Goal: Task Accomplishment & Management: Complete application form

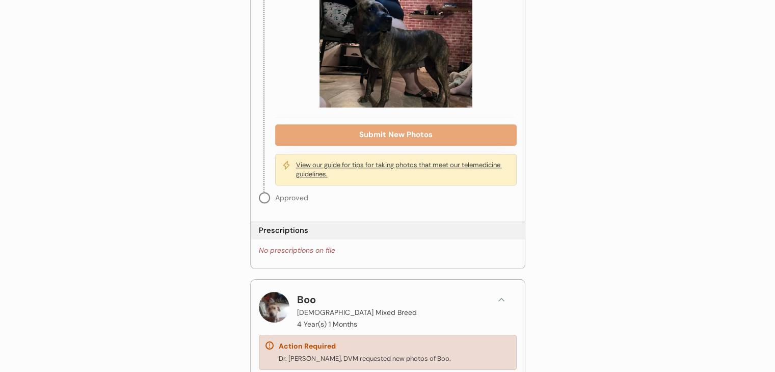
scroll to position [880, 0]
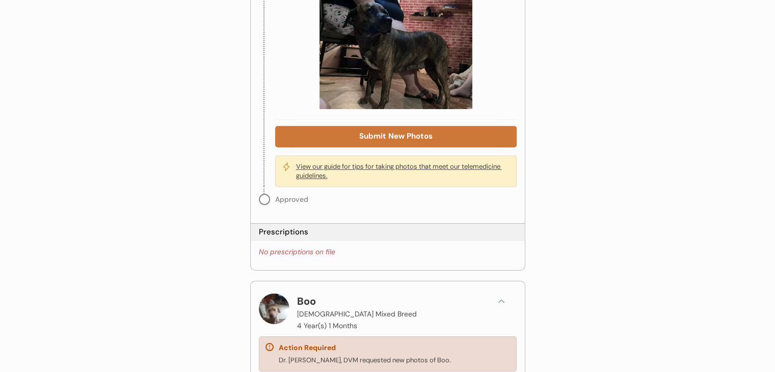
click at [400, 131] on button "Submit New Photos" at bounding box center [395, 136] width 241 height 21
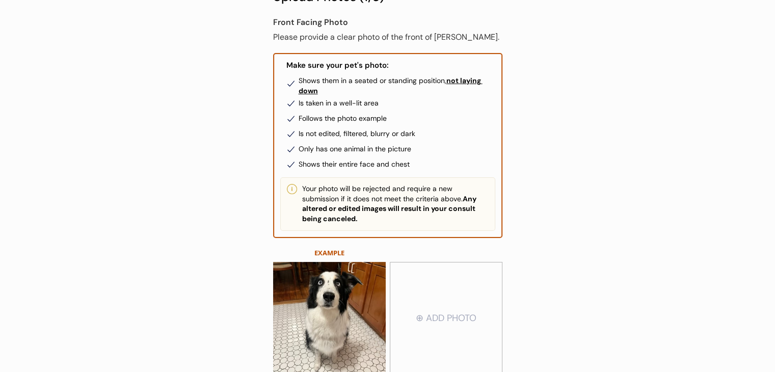
scroll to position [183, 0]
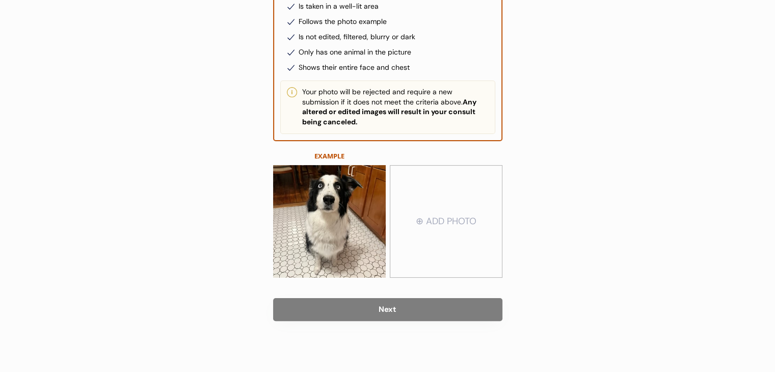
click at [440, 227] on input "file" at bounding box center [446, 221] width 112 height 111
click at [457, 213] on input "file" at bounding box center [446, 221] width 112 height 111
click at [464, 225] on input "file" at bounding box center [446, 221] width 112 height 111
click at [420, 231] on input "file" at bounding box center [446, 221] width 112 height 111
type input "C:\fakepath\MossFace.png"
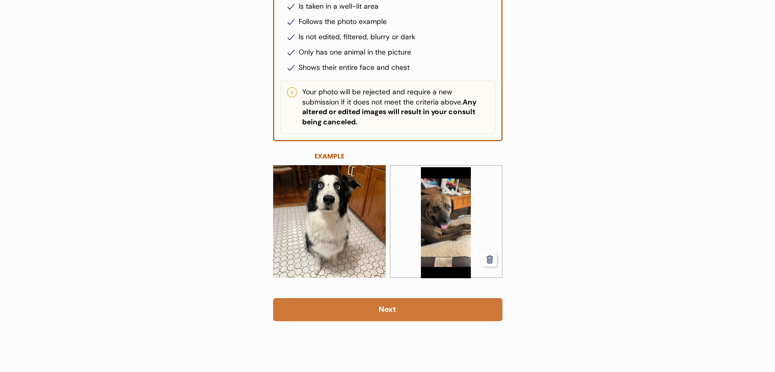
click at [400, 312] on button "Next" at bounding box center [387, 309] width 229 height 23
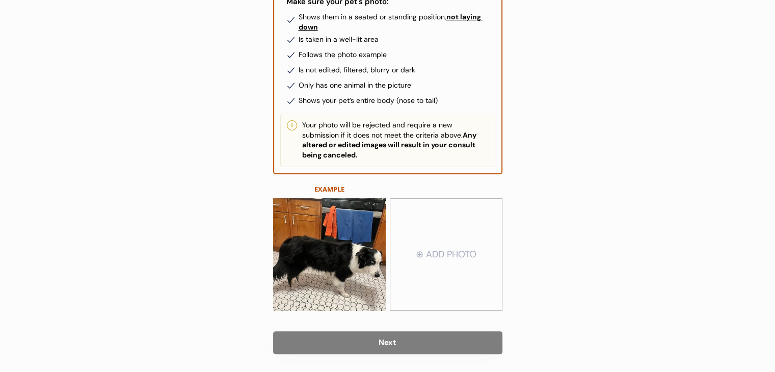
scroll to position [183, 0]
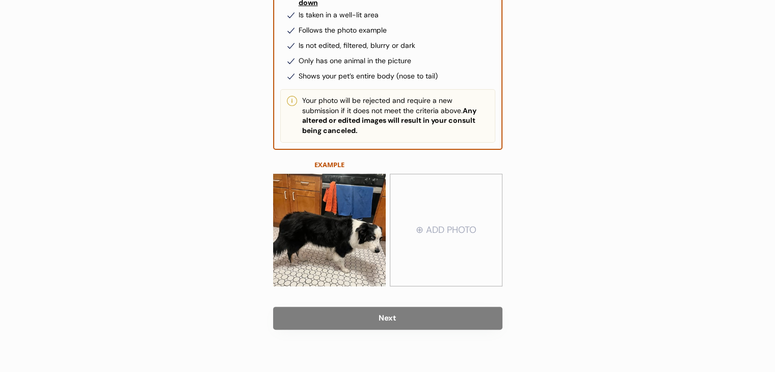
click at [474, 236] on input "file" at bounding box center [446, 230] width 112 height 111
click at [412, 236] on input "file" at bounding box center [446, 230] width 112 height 111
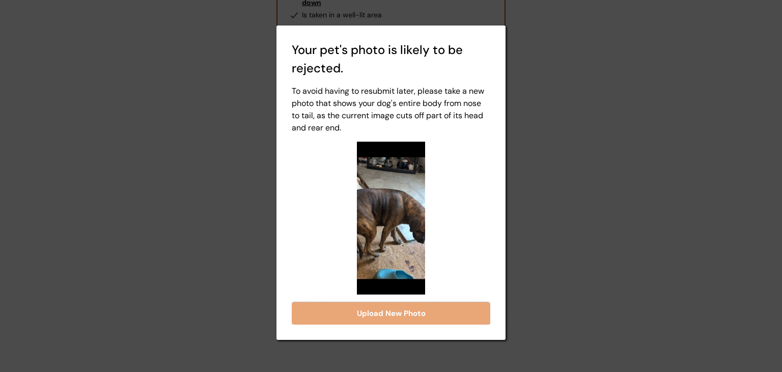
drag, startPoint x: 399, startPoint y: 308, endPoint x: 542, endPoint y: 328, distance: 143.5
click at [542, 188] on body "Back Upload Photos (2/3) Front Facing Photo Please provide a clear photo of the…" at bounding box center [391, 3] width 782 height 372
drag, startPoint x: 512, startPoint y: 261, endPoint x: 528, endPoint y: 263, distance: 15.5
click at [528, 263] on div at bounding box center [391, 186] width 782 height 372
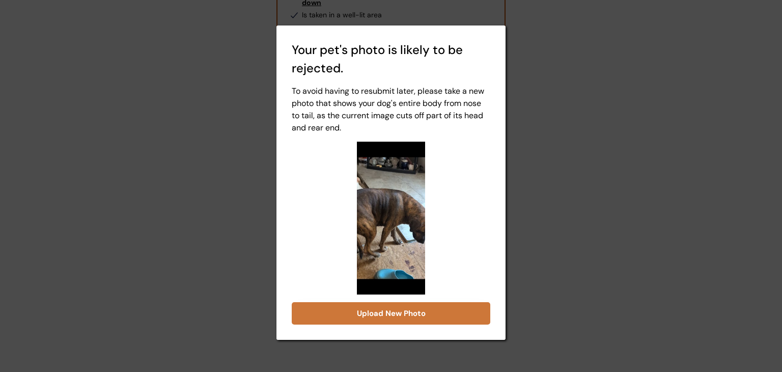
click at [442, 312] on button "Upload New Photo" at bounding box center [391, 313] width 199 height 22
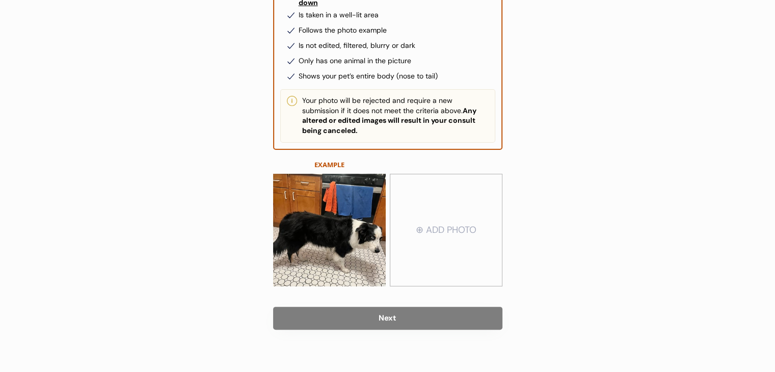
click at [475, 250] on input "file" at bounding box center [446, 230] width 112 height 111
type input "C:\fakepath\MossRight.png"
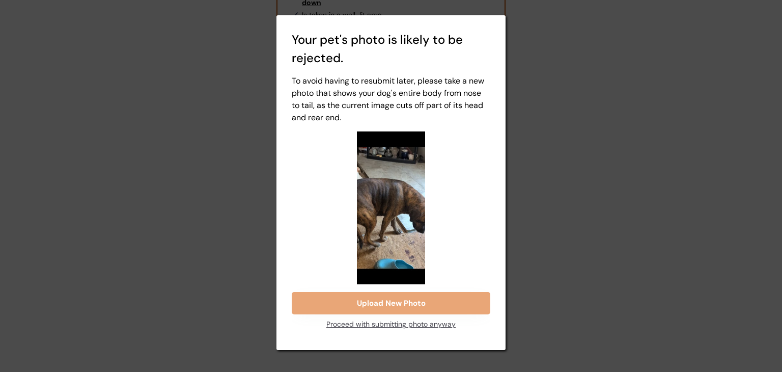
click at [409, 329] on div "Proceed with submitting photo anyway" at bounding box center [391, 324] width 129 height 20
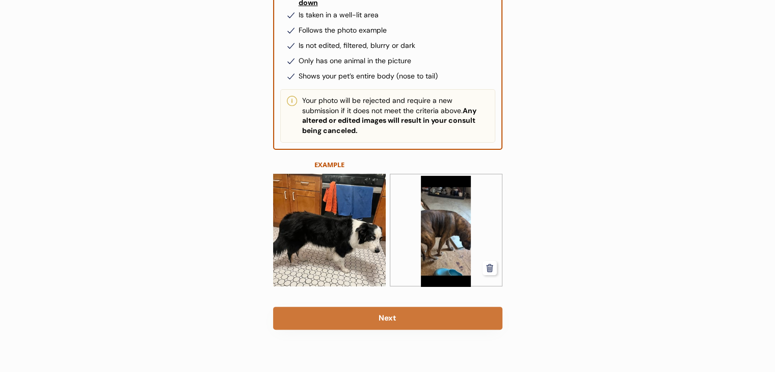
click at [409, 312] on button "Next" at bounding box center [387, 318] width 229 height 23
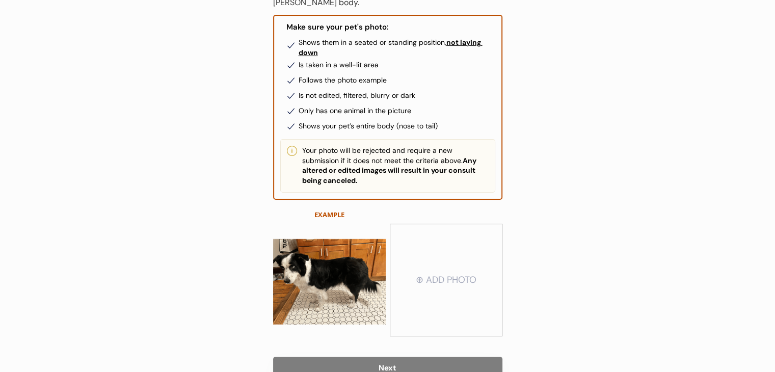
scroll to position [167, 0]
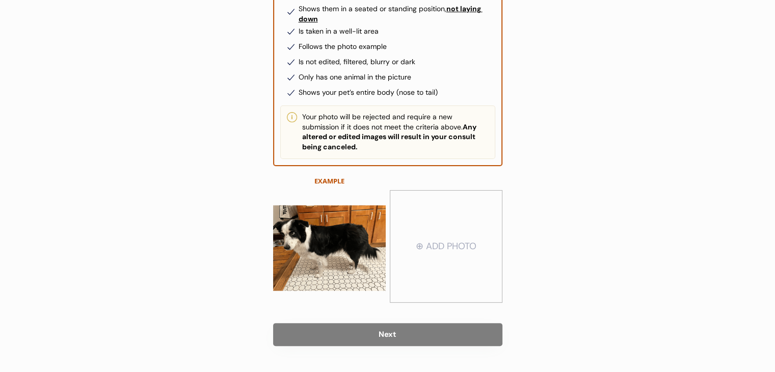
click at [430, 262] on input "file" at bounding box center [446, 246] width 112 height 111
type input "C:\fakepath\MossLeft.jpg"
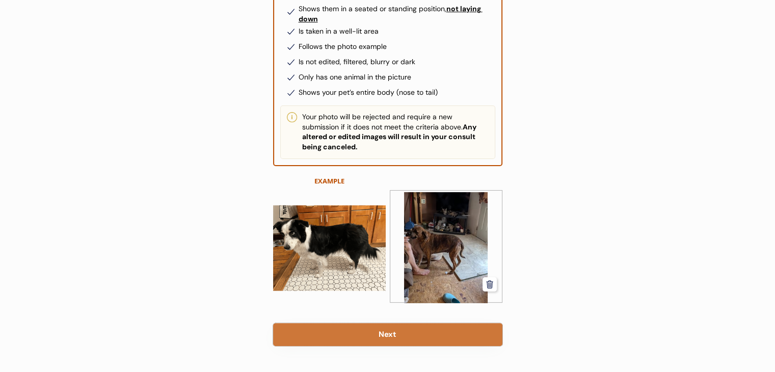
click at [435, 328] on button "Next" at bounding box center [387, 334] width 229 height 23
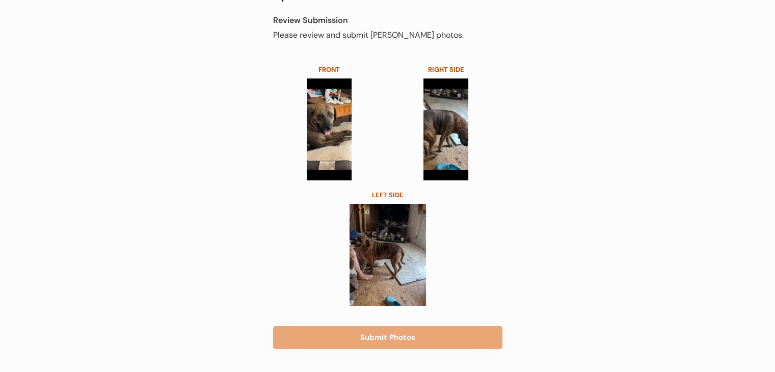
scroll to position [106, 0]
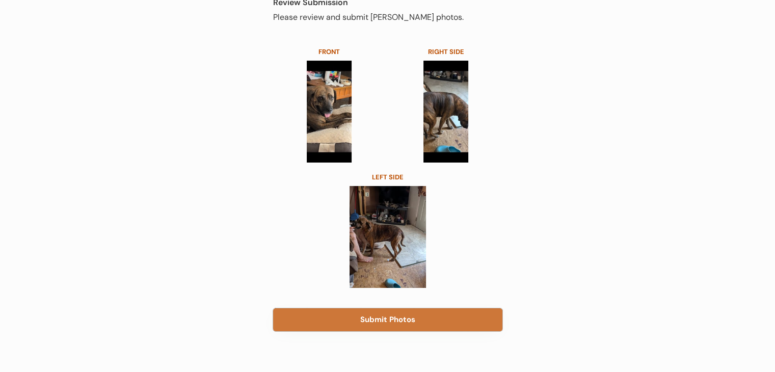
click at [399, 320] on button "Submit Photos" at bounding box center [387, 319] width 229 height 23
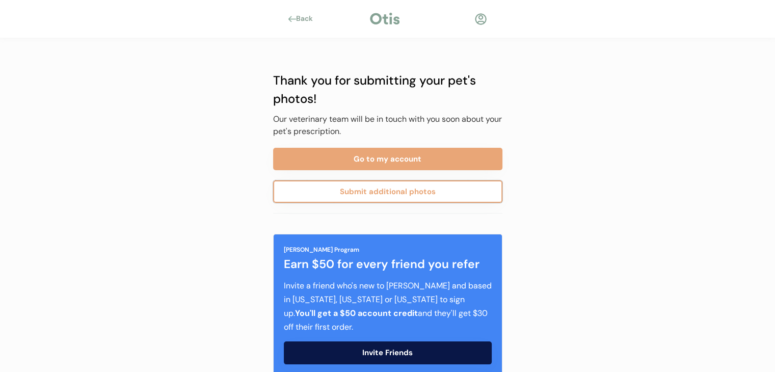
click at [414, 191] on button "Submit additional photos" at bounding box center [387, 191] width 229 height 22
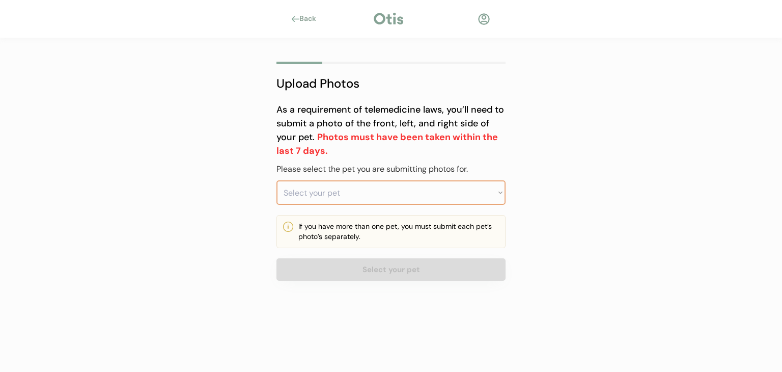
click at [481, 194] on select "Select your pet Moss Boo Sylvester Minerva" at bounding box center [391, 192] width 229 height 24
click at [277, 180] on select "Select your pet Moss Boo Sylvester Minerva" at bounding box center [391, 192] width 229 height 24
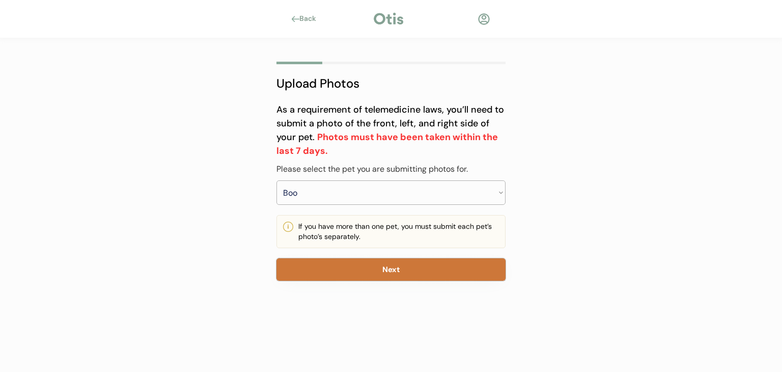
click at [424, 269] on button "Next" at bounding box center [391, 269] width 229 height 22
click at [393, 265] on button "Next" at bounding box center [391, 269] width 229 height 22
click at [394, 274] on button "Next" at bounding box center [391, 269] width 229 height 22
click at [397, 275] on button "Next" at bounding box center [391, 269] width 229 height 22
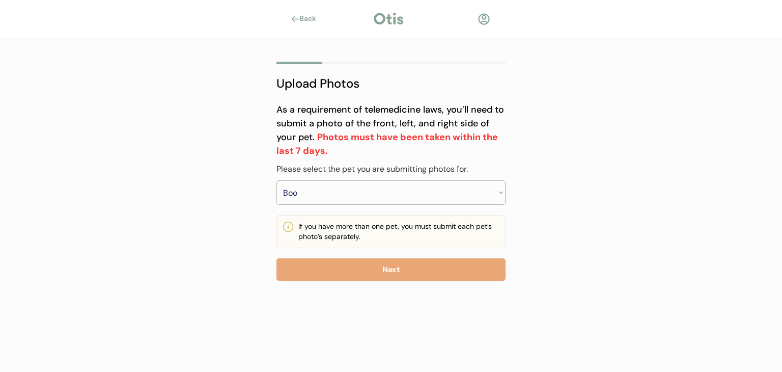
click at [383, 281] on div "As a requirement of telemedicine laws, you’ll need to submit a photo of the fro…" at bounding box center [391, 192] width 229 height 198
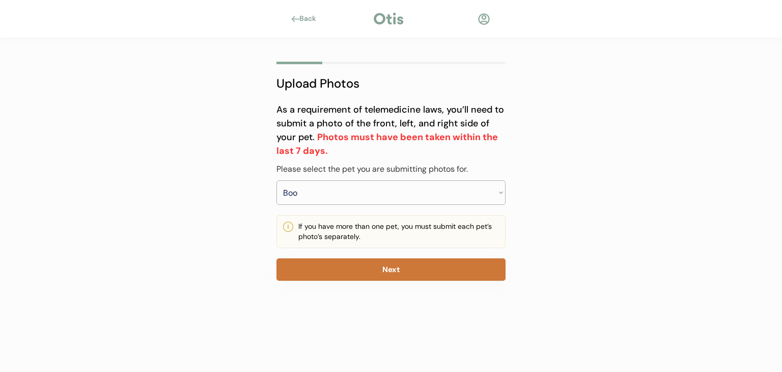
click at [383, 266] on button "Next" at bounding box center [391, 269] width 229 height 22
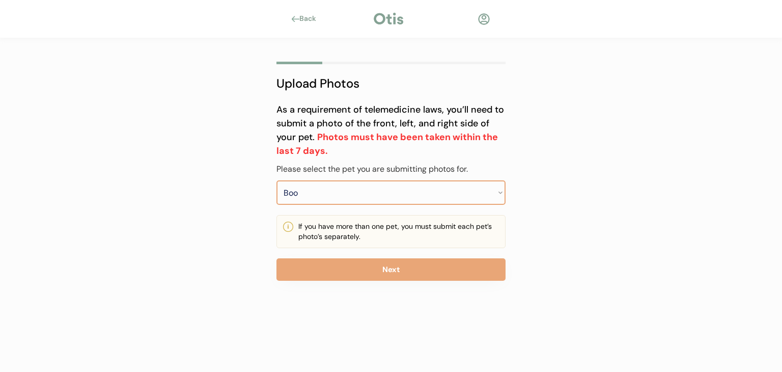
click at [433, 189] on select "Select your pet Moss Boo Sylvester Minerva" at bounding box center [391, 192] width 229 height 24
select select ""1348695171700984260__LOOKUP__1756175485133x462254870654091260""
click at [277, 180] on select "Select your pet Moss Boo Sylvester Minerva" at bounding box center [391, 192] width 229 height 24
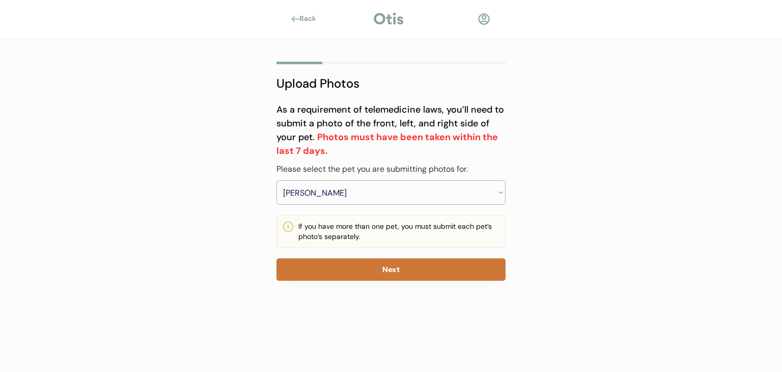
click at [367, 269] on button "Next" at bounding box center [391, 269] width 229 height 22
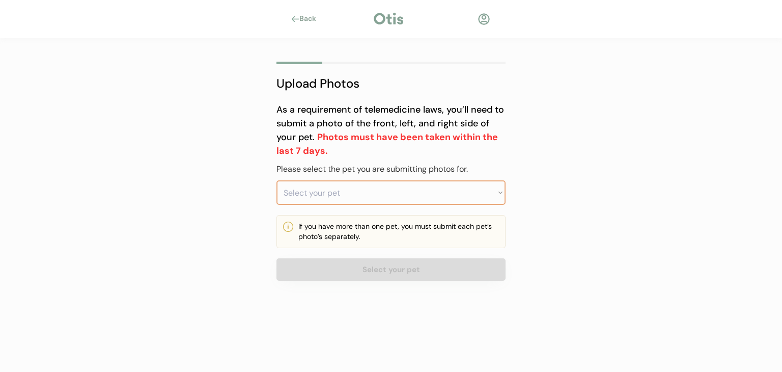
click at [363, 204] on select "Select your pet Moss Boo Sylvester Minerva" at bounding box center [391, 192] width 229 height 24
click at [277, 180] on select "Select your pet Moss Boo Sylvester Minerva" at bounding box center [391, 192] width 229 height 24
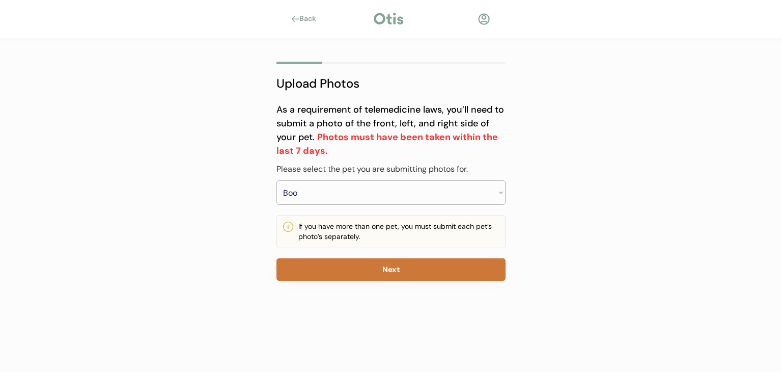
click at [386, 269] on button "Next" at bounding box center [391, 269] width 229 height 22
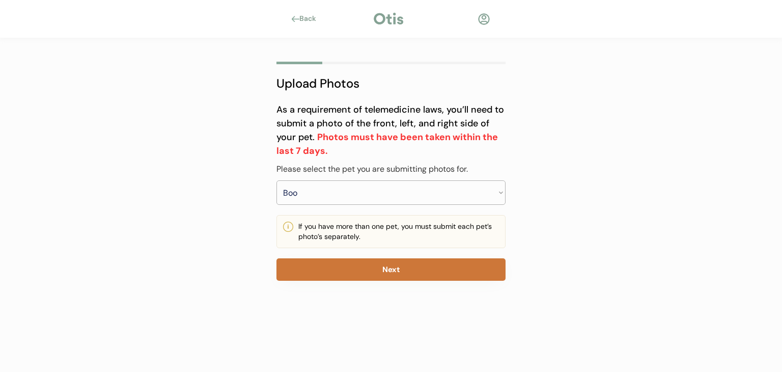
click at [386, 269] on button "Next" at bounding box center [391, 269] width 229 height 22
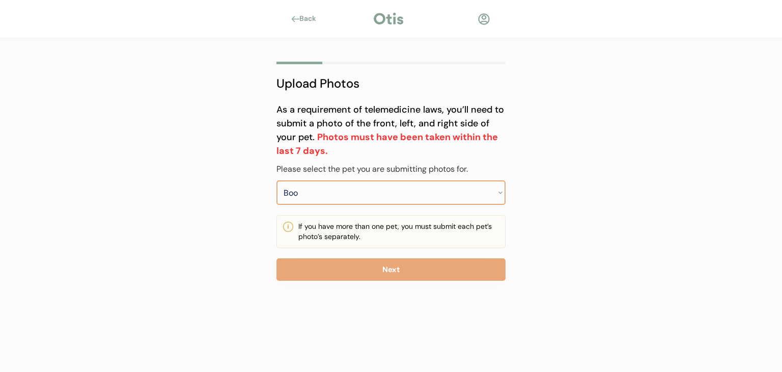
click at [462, 194] on select "Select your pet Moss Boo Sylvester Minerva" at bounding box center [391, 192] width 229 height 24
click at [277, 180] on select "Select your pet Moss Boo Sylvester Minerva" at bounding box center [391, 192] width 229 height 24
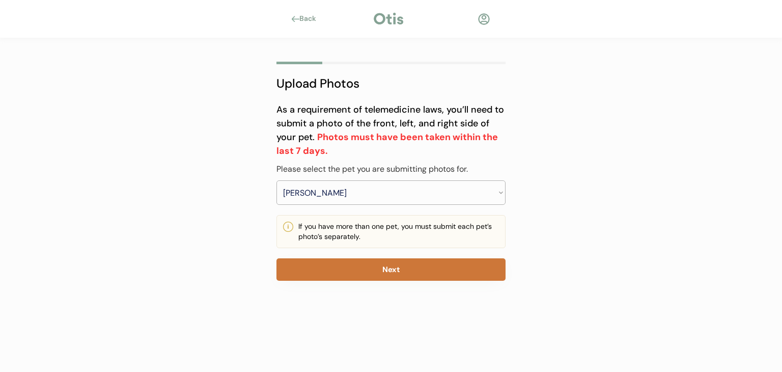
click at [350, 269] on button "Next" at bounding box center [391, 269] width 229 height 22
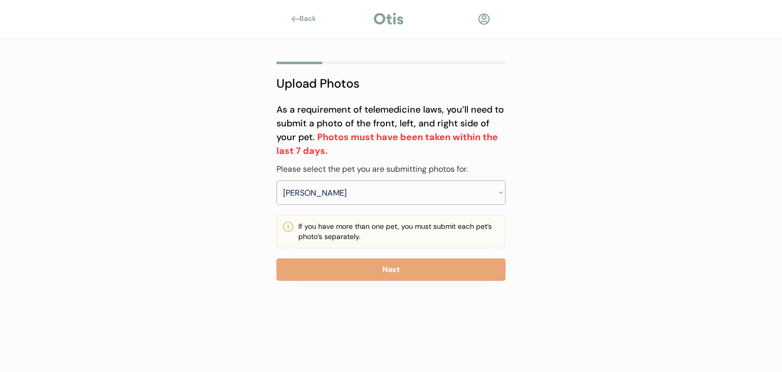
click at [372, 175] on div "As a requirement of telemedicine laws, you’ll need to submit a photo of the fro…" at bounding box center [391, 154] width 229 height 102
click at [371, 185] on select "Select your pet [PERSON_NAME] Boo [PERSON_NAME]" at bounding box center [391, 192] width 229 height 24
select select ""1348695171700984260__LOOKUP__1756175485133x462254870654091260""
click at [277, 180] on select "Select your pet [PERSON_NAME] Boo [PERSON_NAME]" at bounding box center [391, 192] width 229 height 24
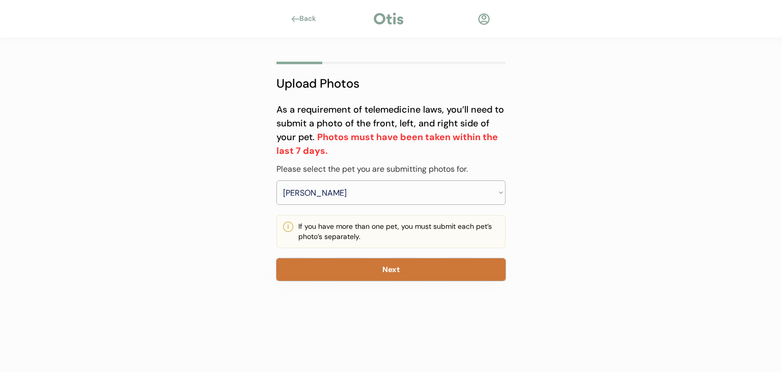
click at [371, 261] on button "Next" at bounding box center [391, 269] width 229 height 22
click at [355, 275] on button "Next" at bounding box center [391, 269] width 229 height 22
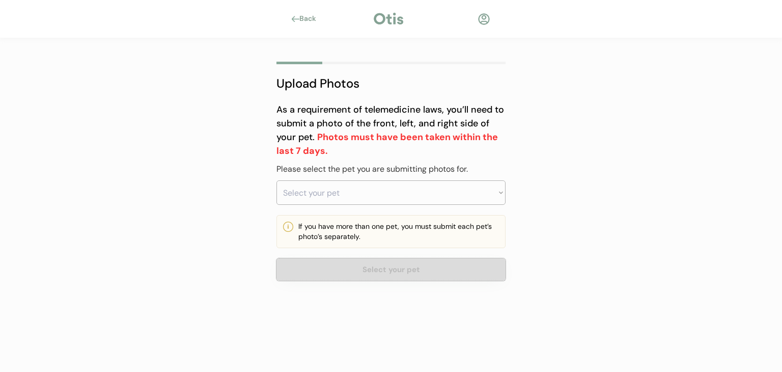
click at [375, 269] on button "Select your pet" at bounding box center [391, 269] width 229 height 22
click at [388, 189] on select "Select your pet [PERSON_NAME] Boo [PERSON_NAME]" at bounding box center [391, 192] width 229 height 24
select select ""1348695171700984260__LOOKUP__1756175436227x236092069208391680""
click at [277, 180] on select "Select your pet [PERSON_NAME] Boo [PERSON_NAME]" at bounding box center [391, 192] width 229 height 24
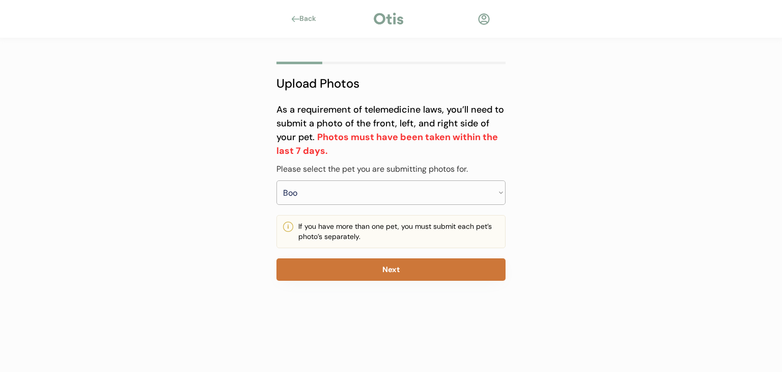
click at [342, 263] on button "Next" at bounding box center [391, 269] width 229 height 22
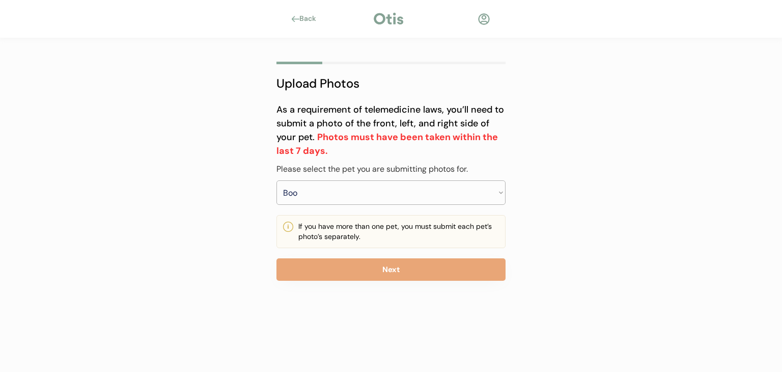
click at [314, 17] on div "Back" at bounding box center [311, 19] width 23 height 10
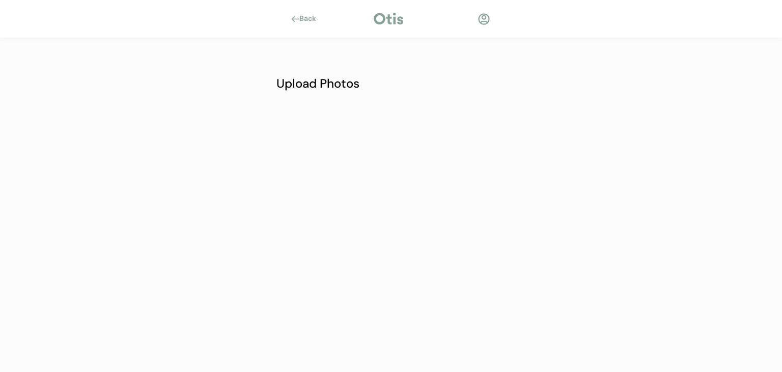
click at [302, 20] on div "Back" at bounding box center [311, 19] width 23 height 10
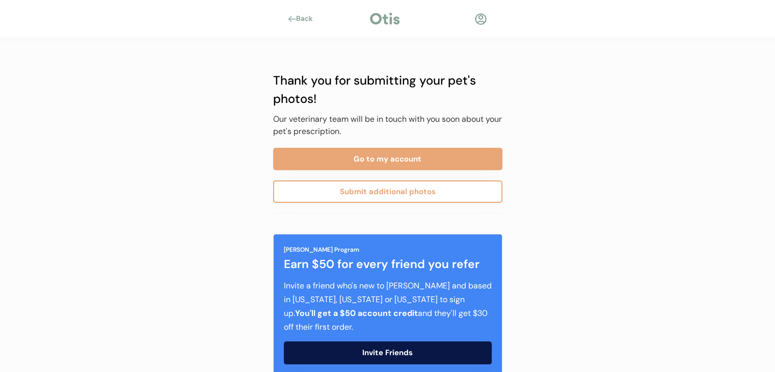
click at [383, 19] on div at bounding box center [384, 18] width 33 height 15
click at [389, 23] on div at bounding box center [384, 18] width 33 height 15
click at [395, 24] on div at bounding box center [384, 18] width 33 height 15
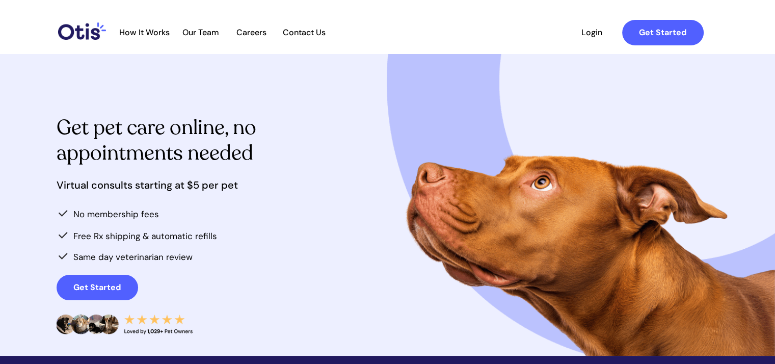
click at [597, 25] on link "Login" at bounding box center [592, 32] width 47 height 25
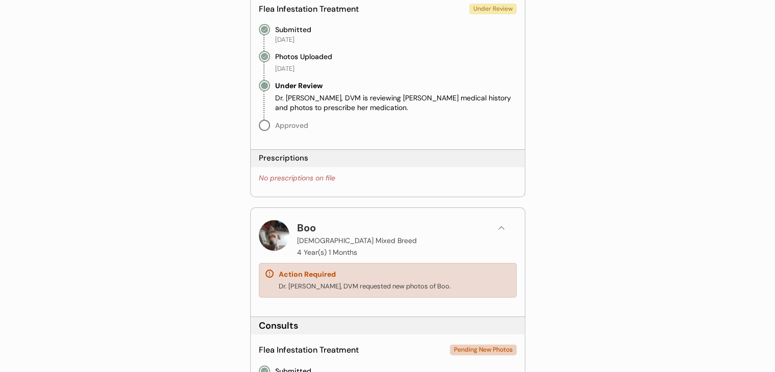
scroll to position [249, 0]
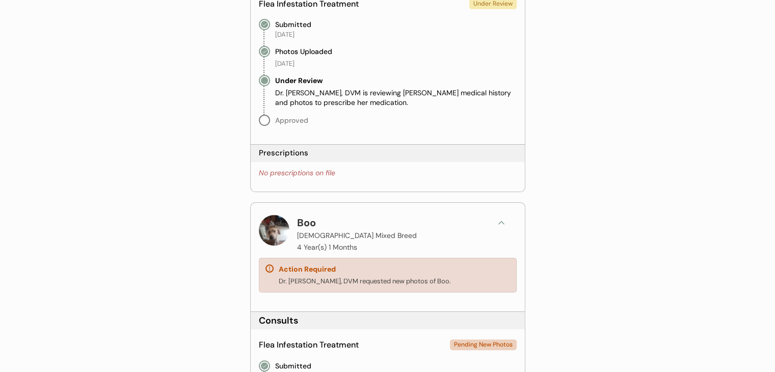
click at [489, 227] on div "Boo Male Mixed Breed 4 Year(s) 1 Months" at bounding box center [388, 234] width 258 height 39
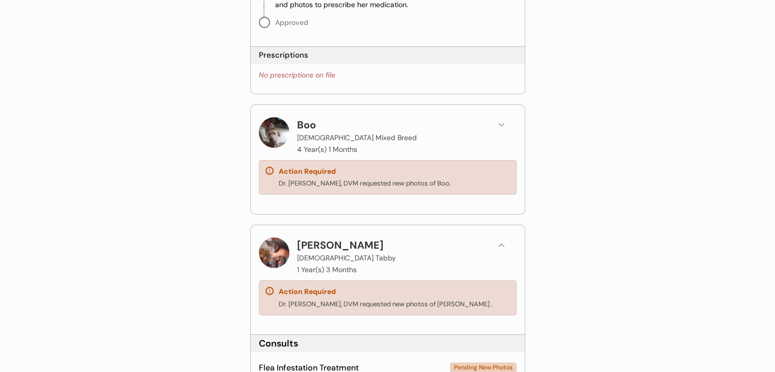
scroll to position [348, 0]
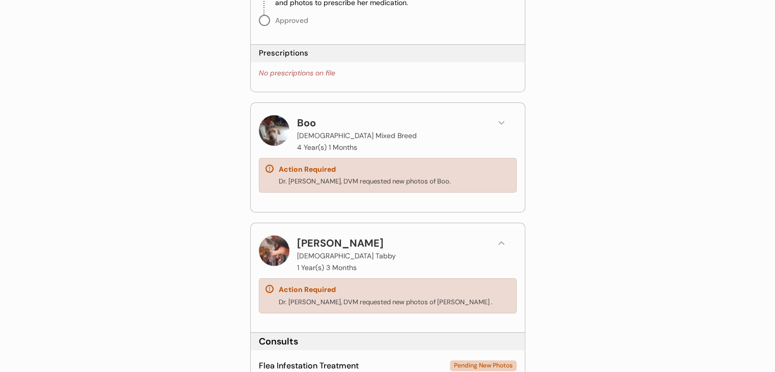
click at [401, 187] on div "Action Required Dr. Kit Warren, DVM requested new photos of Boo." at bounding box center [388, 175] width 258 height 35
click at [501, 121] on icon at bounding box center [501, 123] width 10 height 10
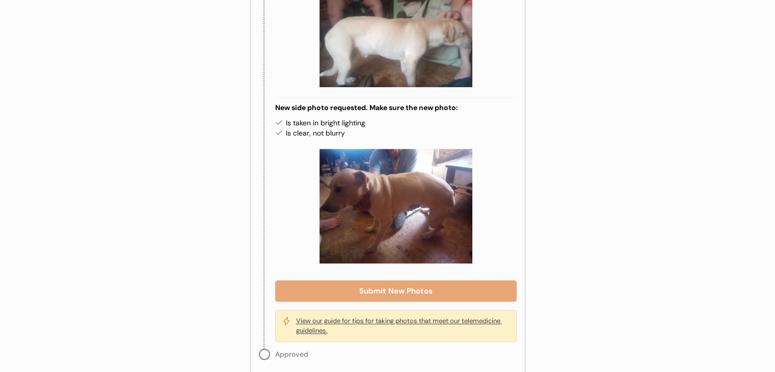
scroll to position [1063, 0]
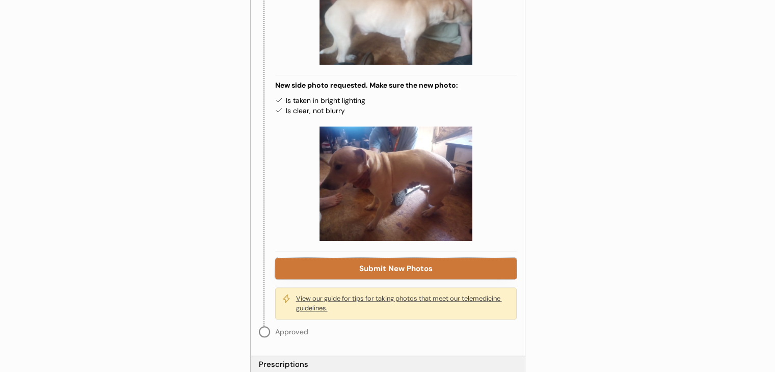
click at [377, 259] on button "Submit New Photos" at bounding box center [395, 268] width 241 height 21
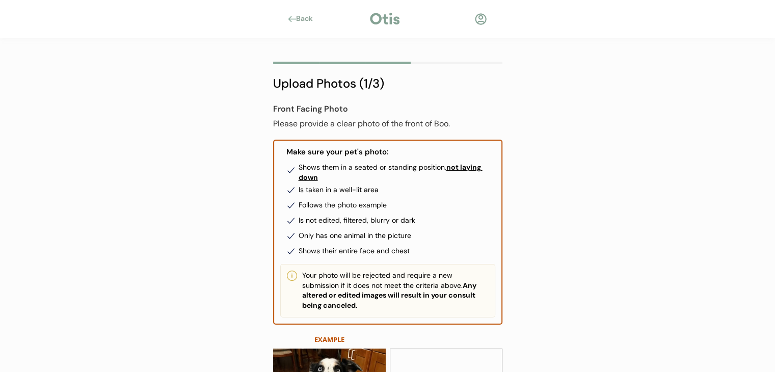
scroll to position [183, 0]
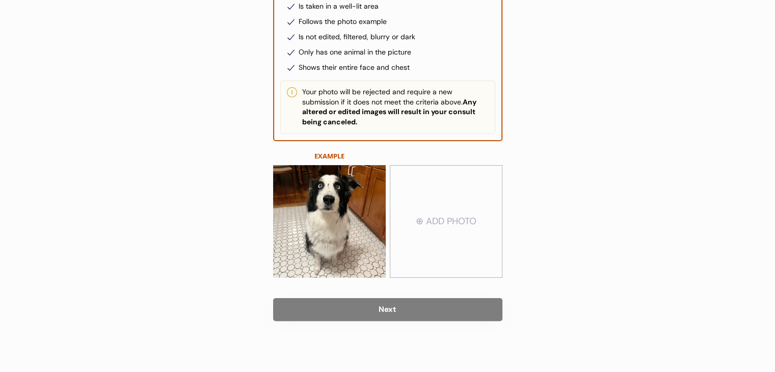
click at [434, 224] on input "file" at bounding box center [446, 221] width 112 height 111
type input "C:\fakepath\BooFace.png"
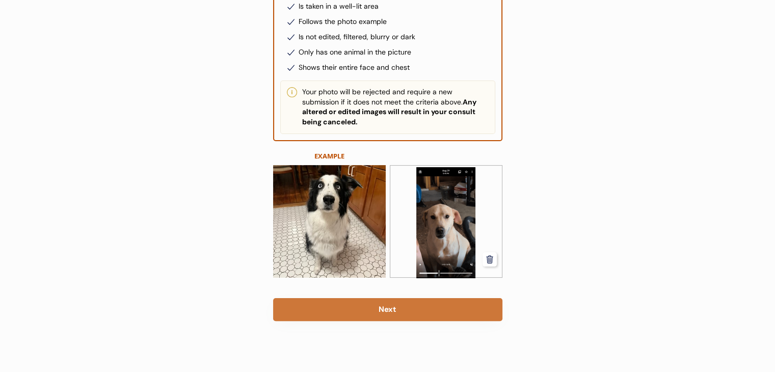
click at [414, 311] on button "Next" at bounding box center [387, 309] width 229 height 23
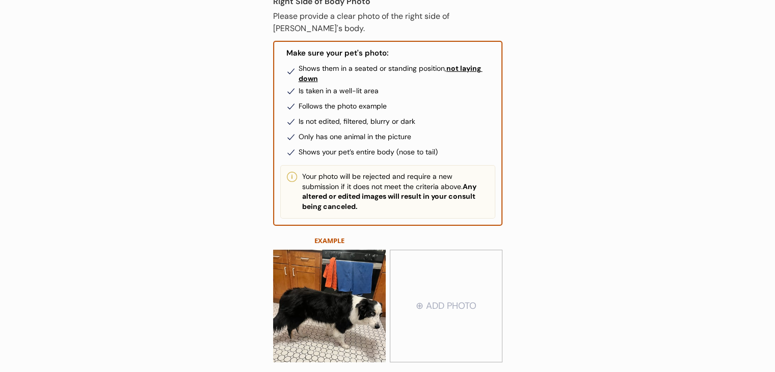
scroll to position [183, 0]
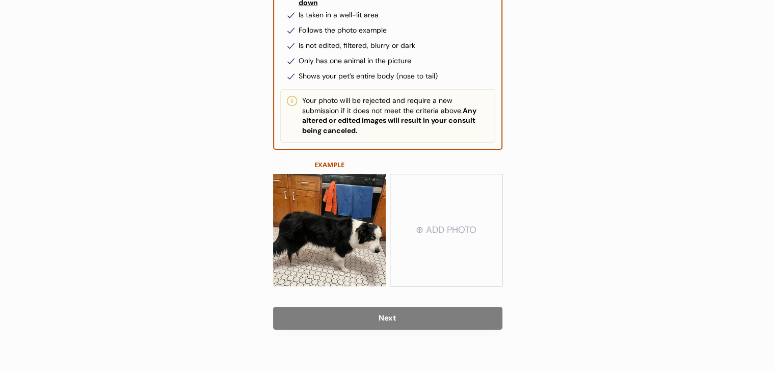
click at [444, 229] on input "file" at bounding box center [446, 230] width 112 height 111
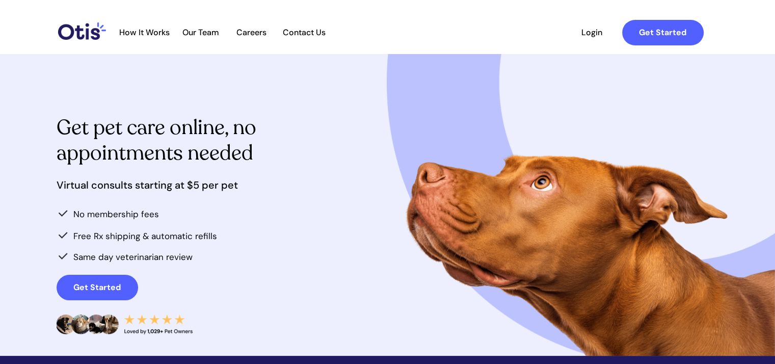
click at [593, 28] on span "Login" at bounding box center [592, 33] width 47 height 10
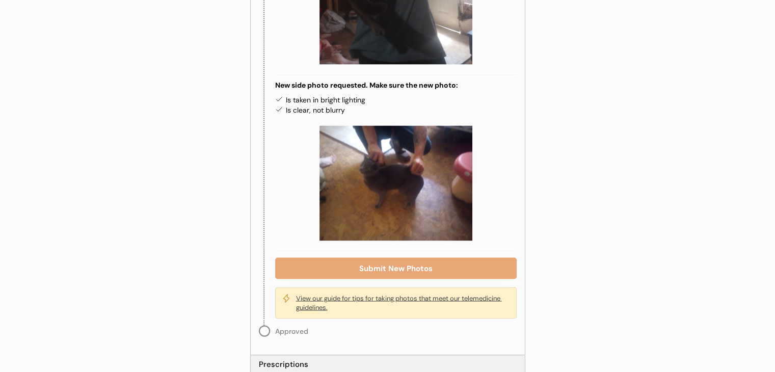
scroll to position [1926, 0]
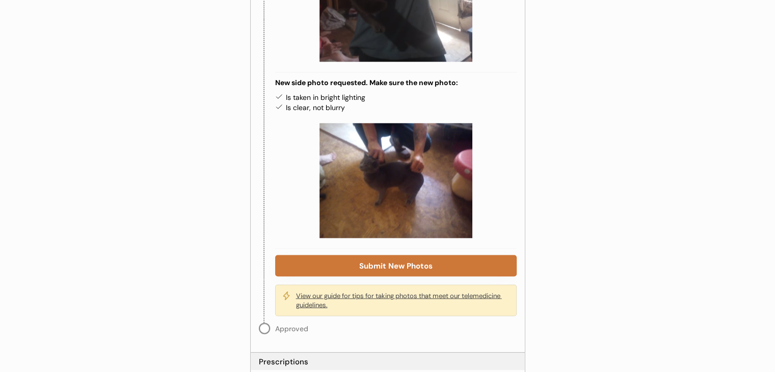
click at [391, 255] on button "Submit New Photos" at bounding box center [395, 265] width 241 height 21
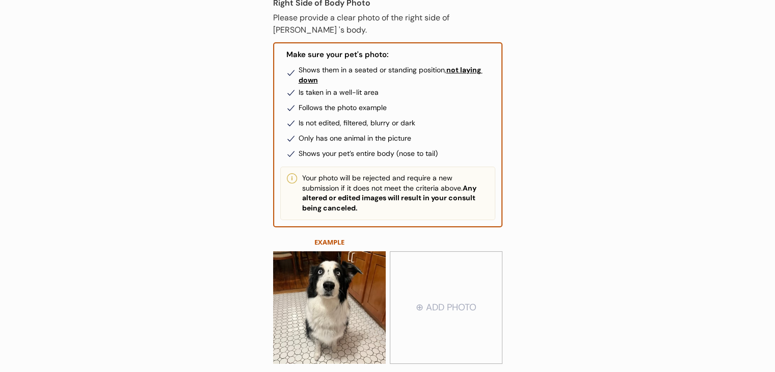
scroll to position [192, 0]
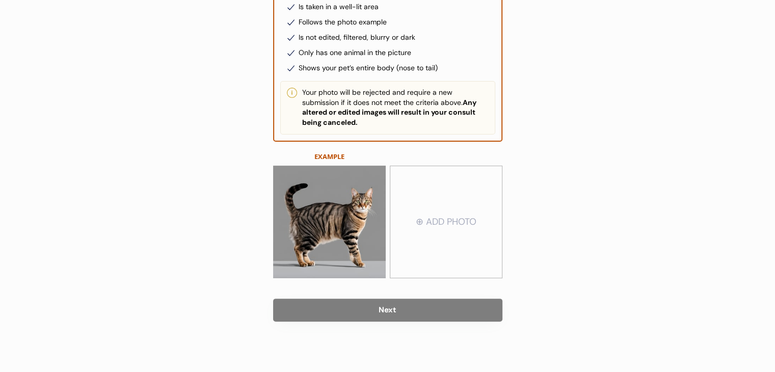
click at [446, 224] on input "file" at bounding box center [446, 222] width 112 height 111
click at [468, 220] on input "file" at bounding box center [446, 222] width 112 height 111
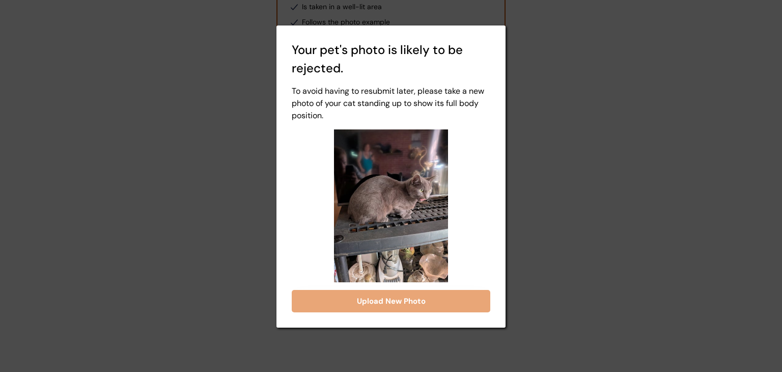
click at [543, 225] on div at bounding box center [391, 186] width 782 height 372
click at [446, 322] on div "Your pet's photo is likely to be rejected. To avoid having to resubmit later, p…" at bounding box center [391, 176] width 229 height 302
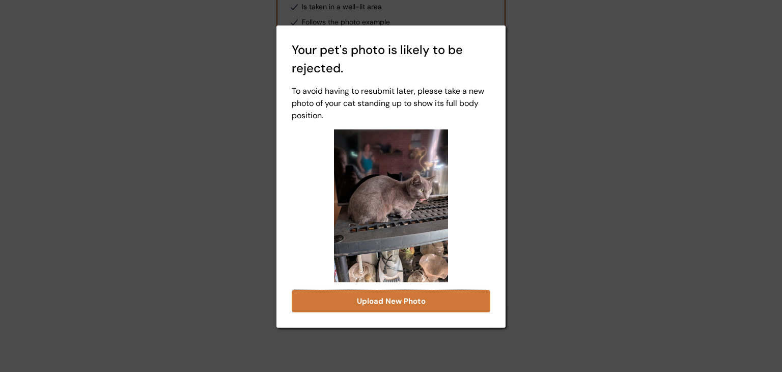
click at [439, 306] on button "Upload New Photo" at bounding box center [391, 301] width 199 height 22
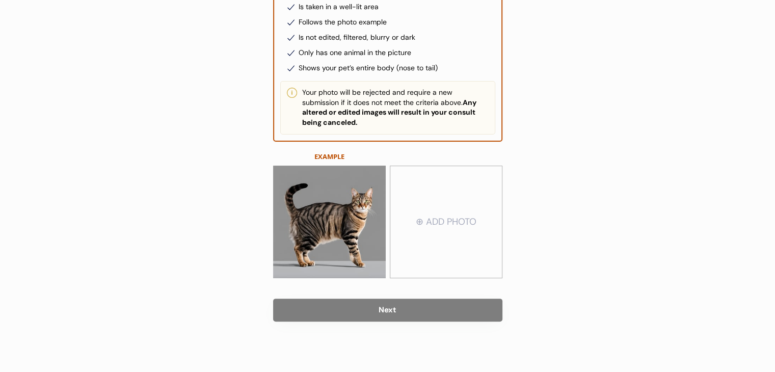
click at [428, 267] on input "file" at bounding box center [446, 222] width 112 height 111
type input "C:\fakepath\SylvesterRight.jpg"
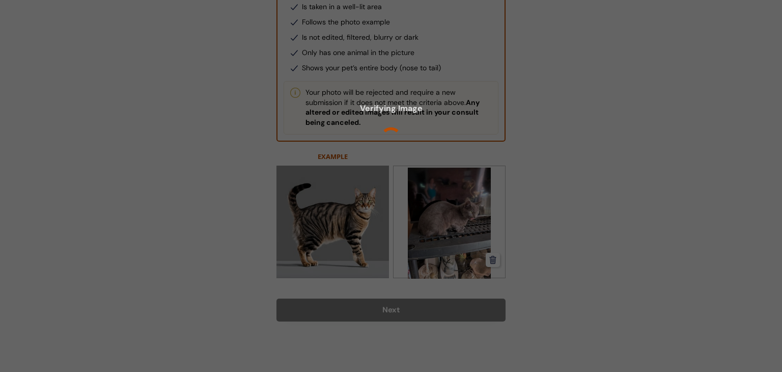
click at [424, 317] on div at bounding box center [391, 186] width 782 height 372
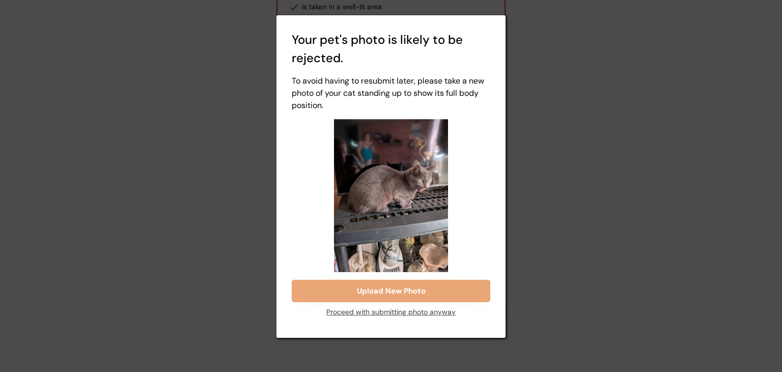
click at [412, 311] on div "Proceed with submitting photo anyway" at bounding box center [391, 312] width 129 height 20
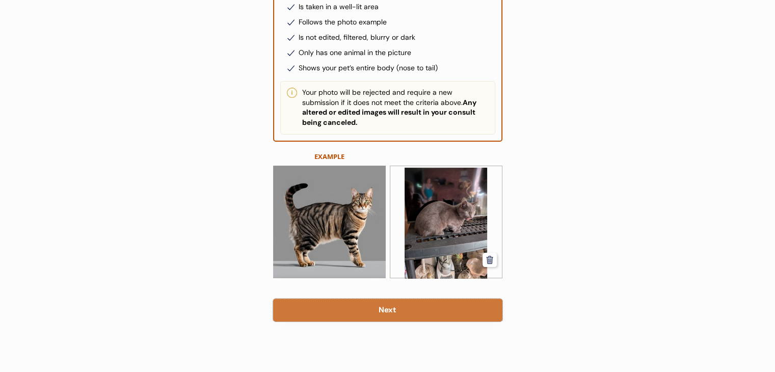
click at [412, 311] on button "Next" at bounding box center [387, 310] width 229 height 23
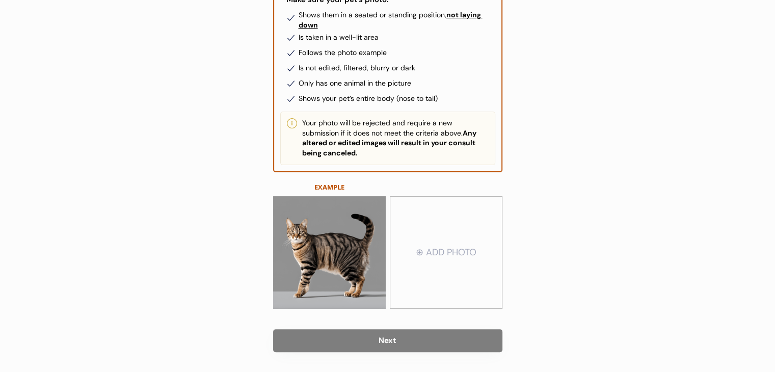
scroll to position [175, 0]
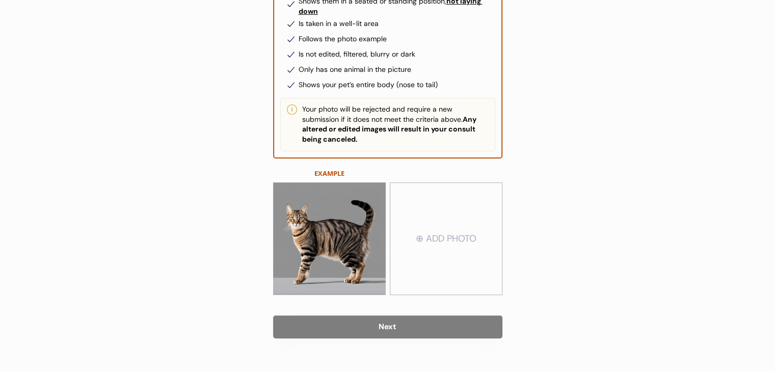
click at [434, 261] on input "file" at bounding box center [446, 238] width 112 height 111
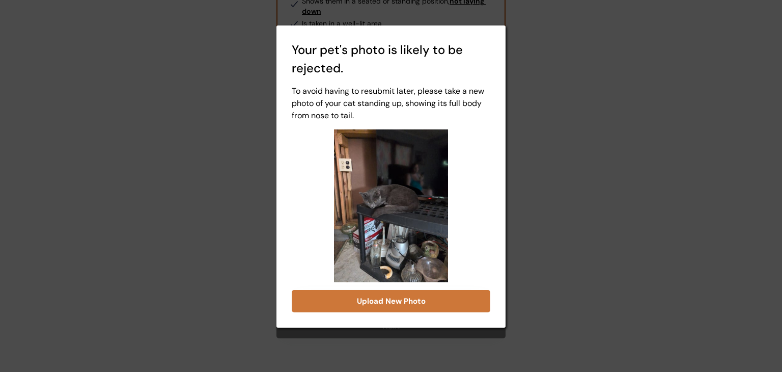
click at [424, 298] on button "Upload New Photo" at bounding box center [391, 301] width 199 height 22
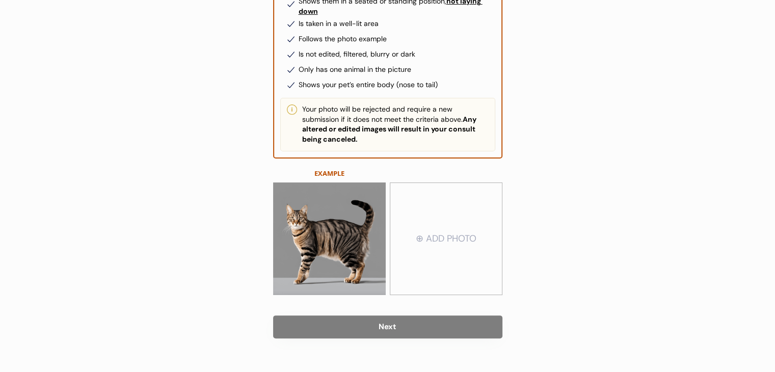
click at [396, 223] on input "file" at bounding box center [446, 238] width 112 height 111
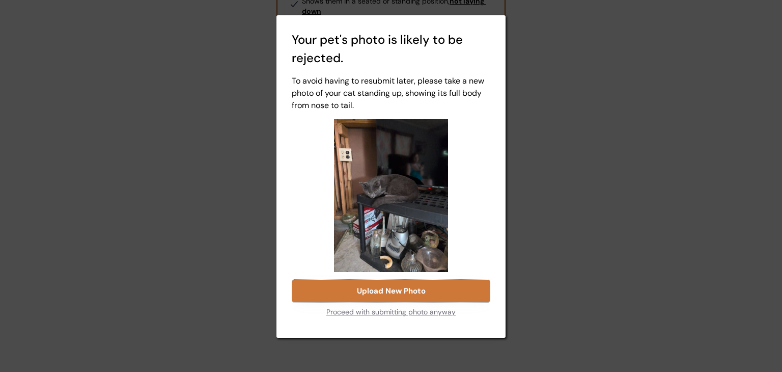
click at [443, 292] on button "Upload New Photo" at bounding box center [391, 291] width 199 height 22
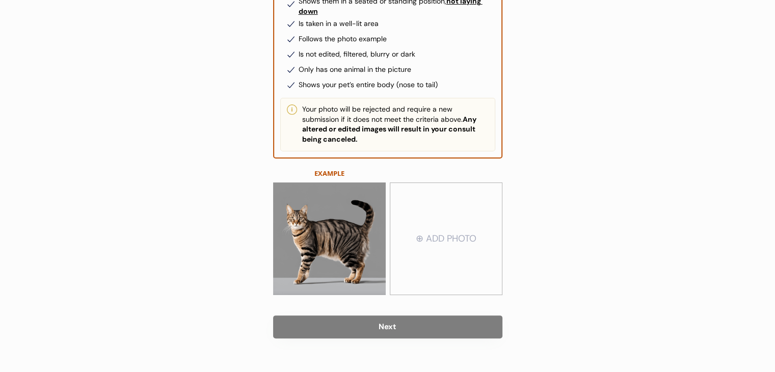
click at [444, 277] on input "file" at bounding box center [446, 238] width 112 height 111
type input "C:\fakepath\SylvesterLeft.jpg"
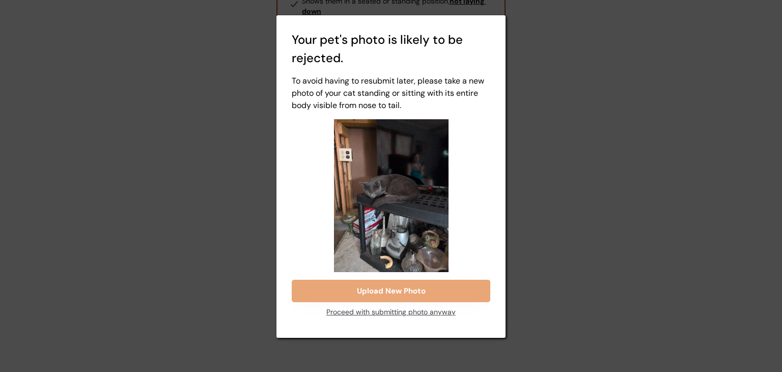
click at [396, 314] on div "Proceed with submitting photo anyway" at bounding box center [391, 312] width 129 height 20
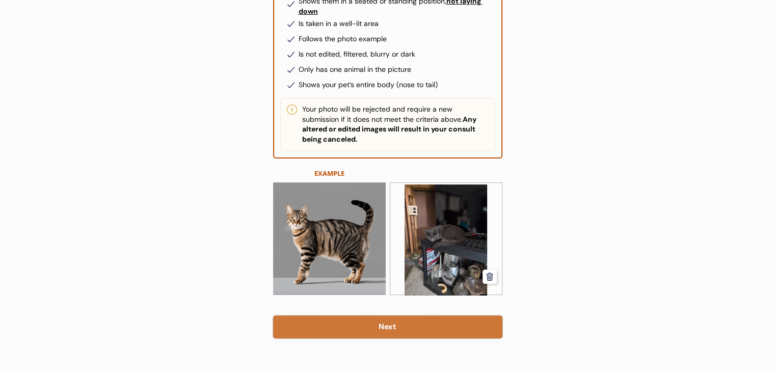
click at [401, 323] on button "Next" at bounding box center [387, 326] width 229 height 23
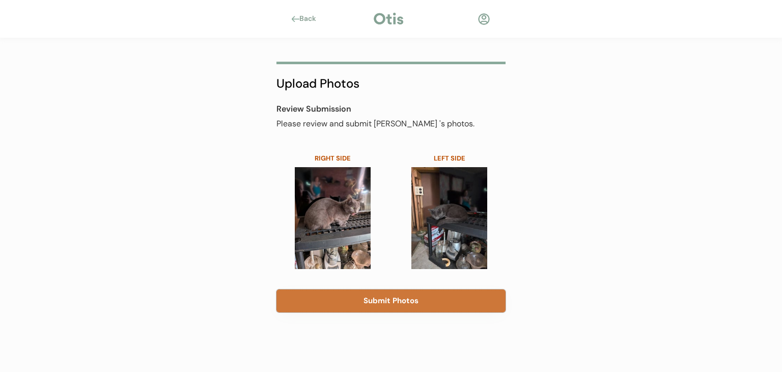
click at [399, 308] on button "Submit Photos" at bounding box center [391, 300] width 229 height 23
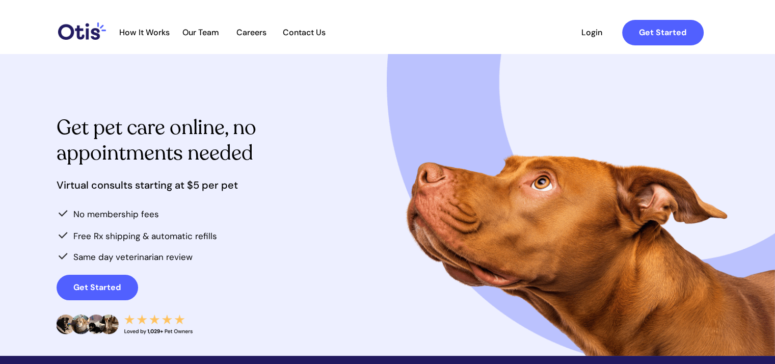
click at [586, 30] on span "Login" at bounding box center [592, 33] width 47 height 10
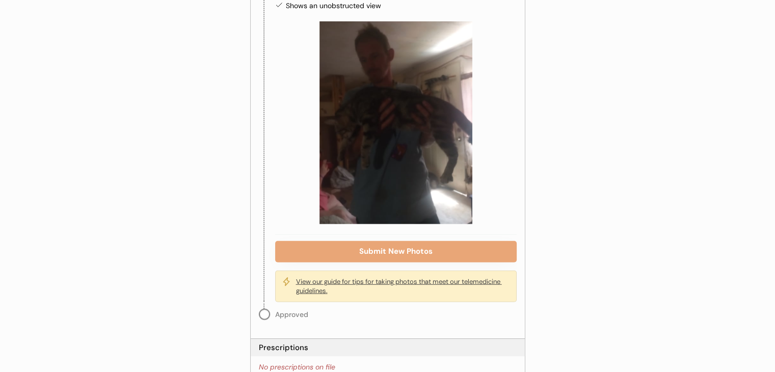
scroll to position [2602, 0]
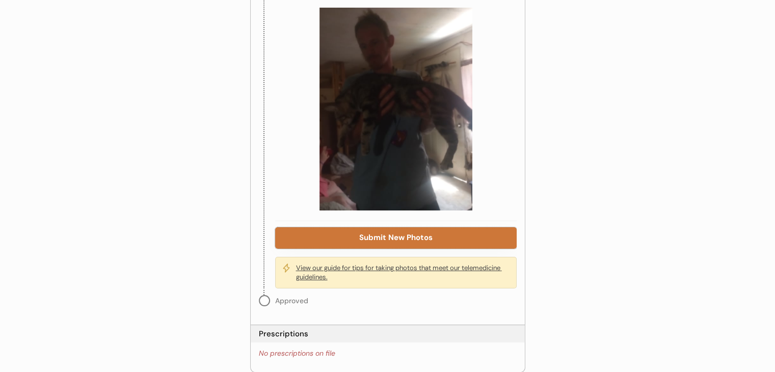
click at [369, 227] on button "Submit New Photos" at bounding box center [395, 237] width 241 height 21
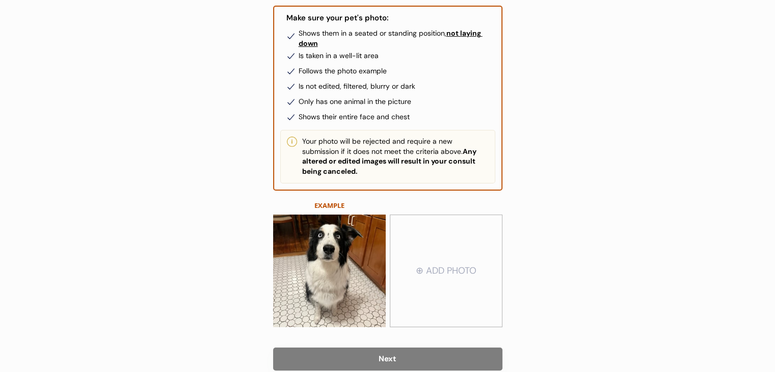
scroll to position [183, 0]
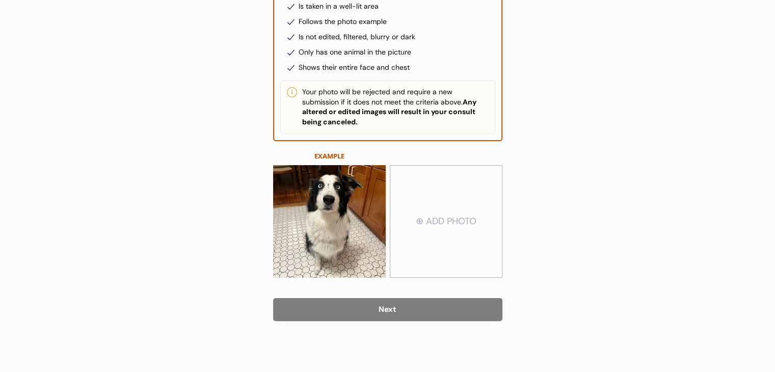
click at [416, 188] on input "file" at bounding box center [446, 221] width 112 height 111
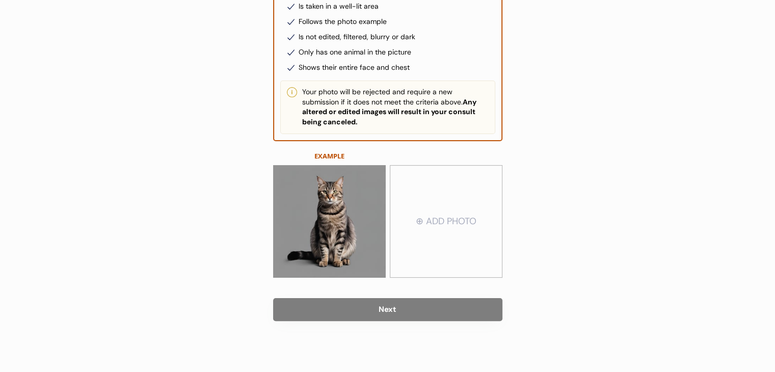
type input "C:\fakepath\MinervaFace.png"
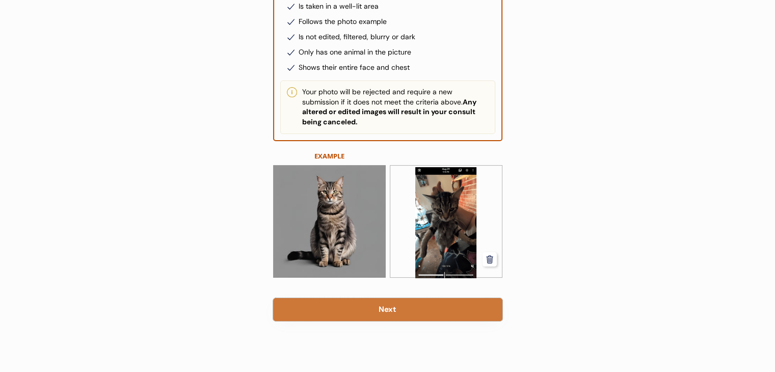
click at [398, 313] on button "Next" at bounding box center [387, 309] width 229 height 23
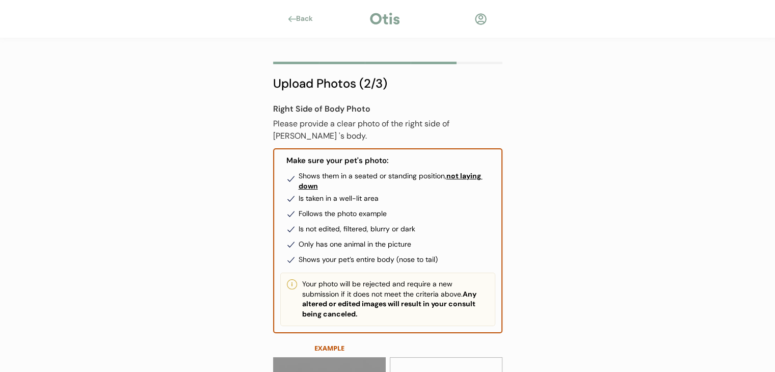
scroll to position [10, 0]
